Goal: Task Accomplishment & Management: Use online tool/utility

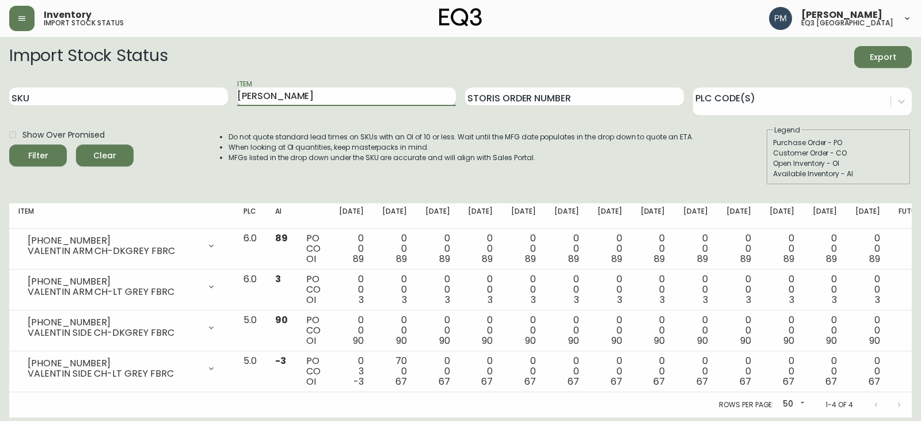
click at [275, 96] on input "[PERSON_NAME]" at bounding box center [346, 96] width 219 height 18
click at [9, 144] on button "Filter" at bounding box center [38, 155] width 58 height 22
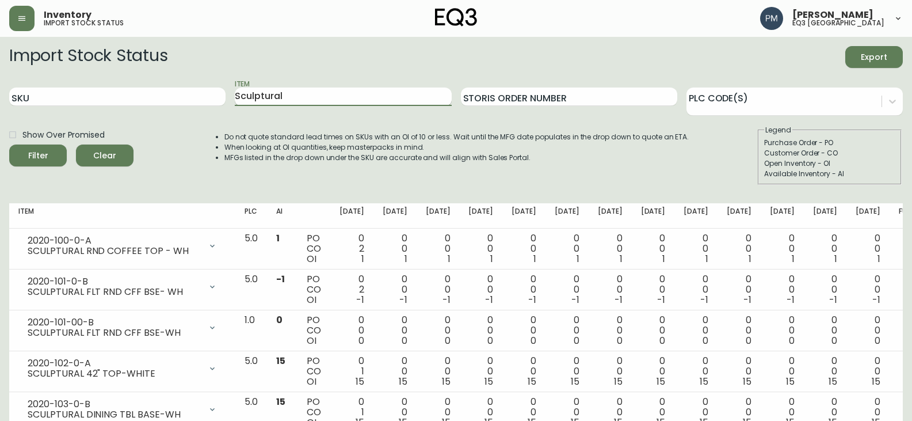
click at [321, 98] on input "Sculptural" at bounding box center [343, 96] width 216 height 18
click at [9, 144] on button "Filter" at bounding box center [38, 155] width 58 height 22
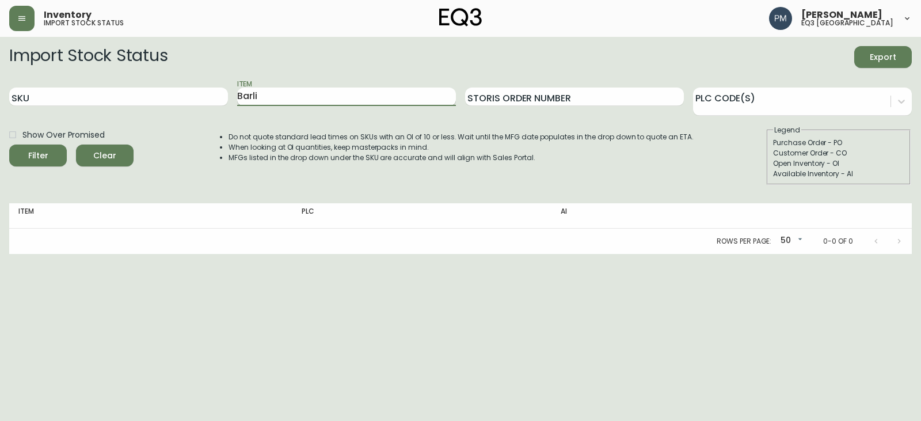
type input "Barli"
click at [9, 144] on button "Filter" at bounding box center [38, 155] width 58 height 22
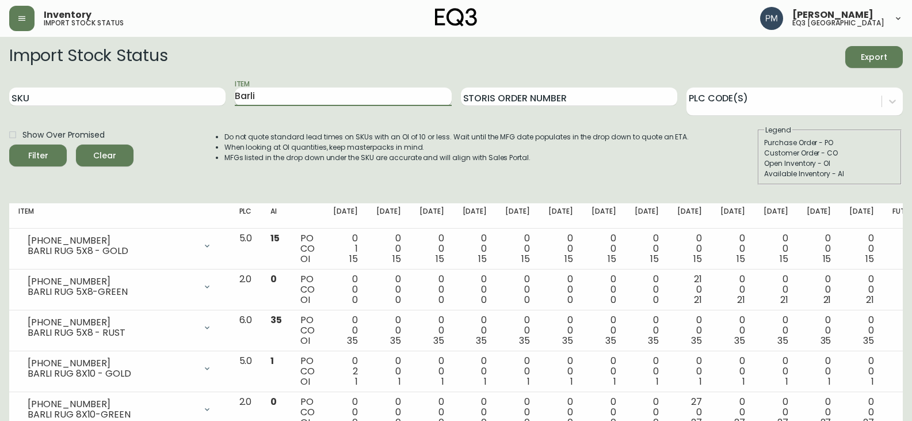
click at [294, 98] on input "Barli" at bounding box center [343, 96] width 216 height 18
type input "[PERSON_NAME]"
click at [9, 144] on button "Filter" at bounding box center [38, 155] width 58 height 22
